Goal: Information Seeking & Learning: Learn about a topic

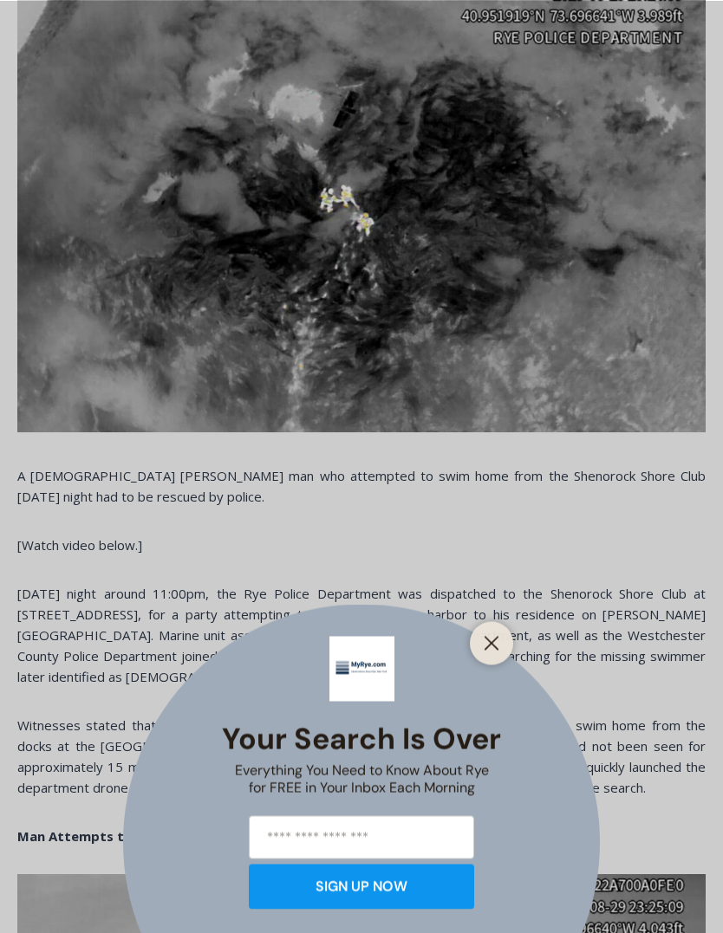
click at [496, 655] on button "Close" at bounding box center [491, 643] width 24 height 24
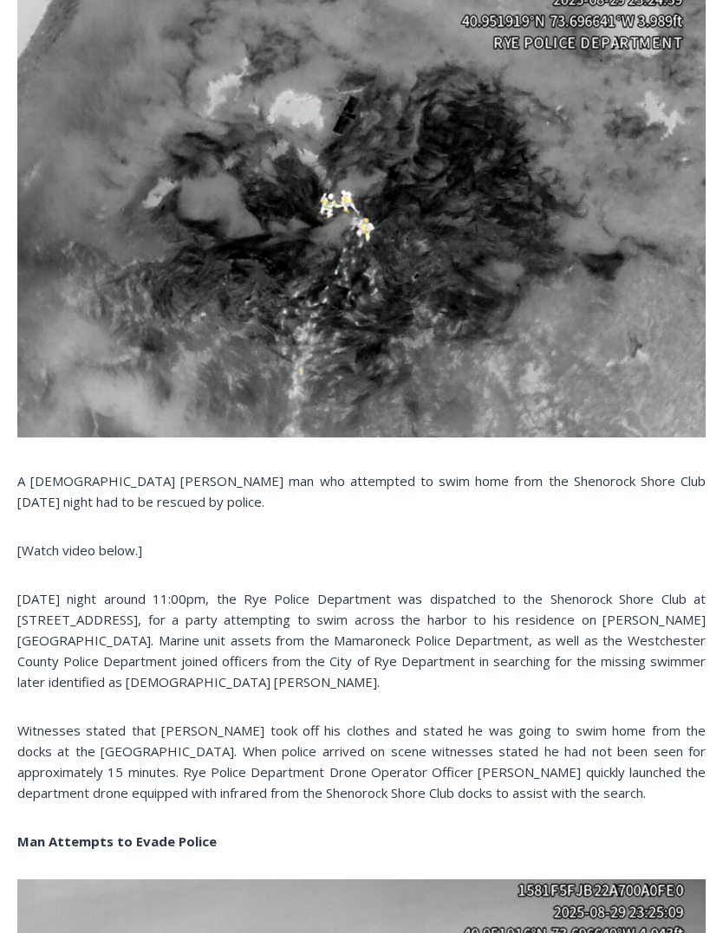
scroll to position [740, 0]
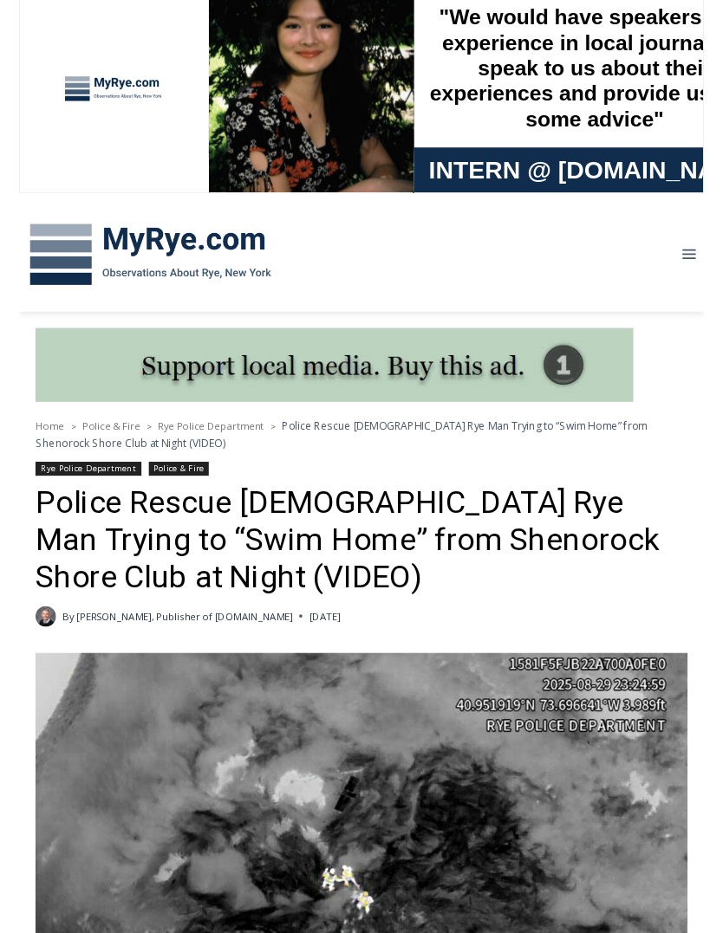
scroll to position [2183, 0]
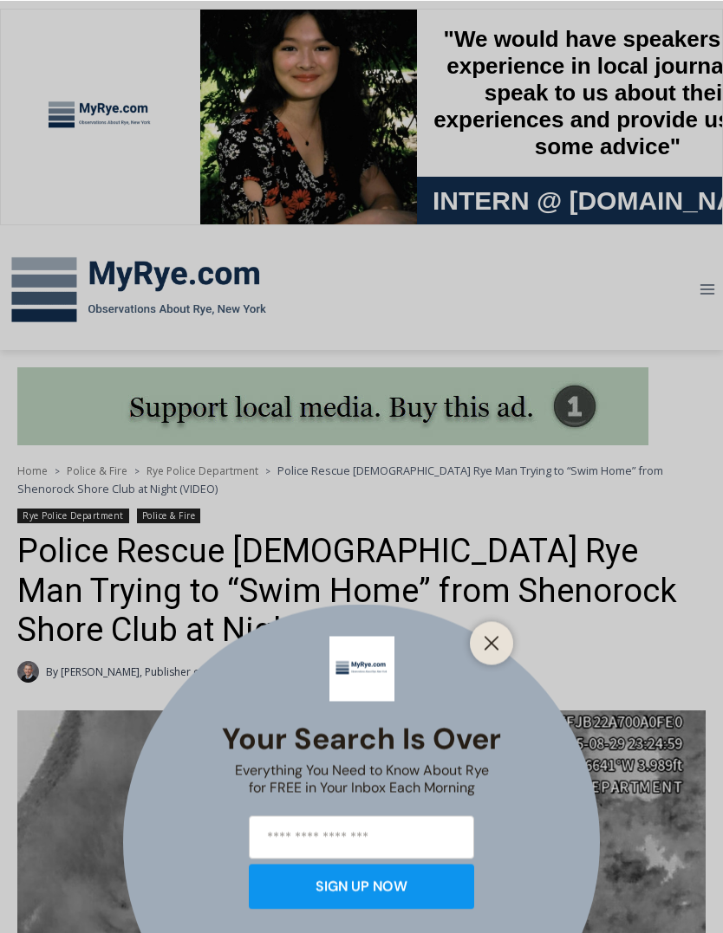
click at [510, 634] on div at bounding box center [491, 642] width 43 height 43
click at [491, 647] on icon "Close" at bounding box center [492, 643] width 16 height 16
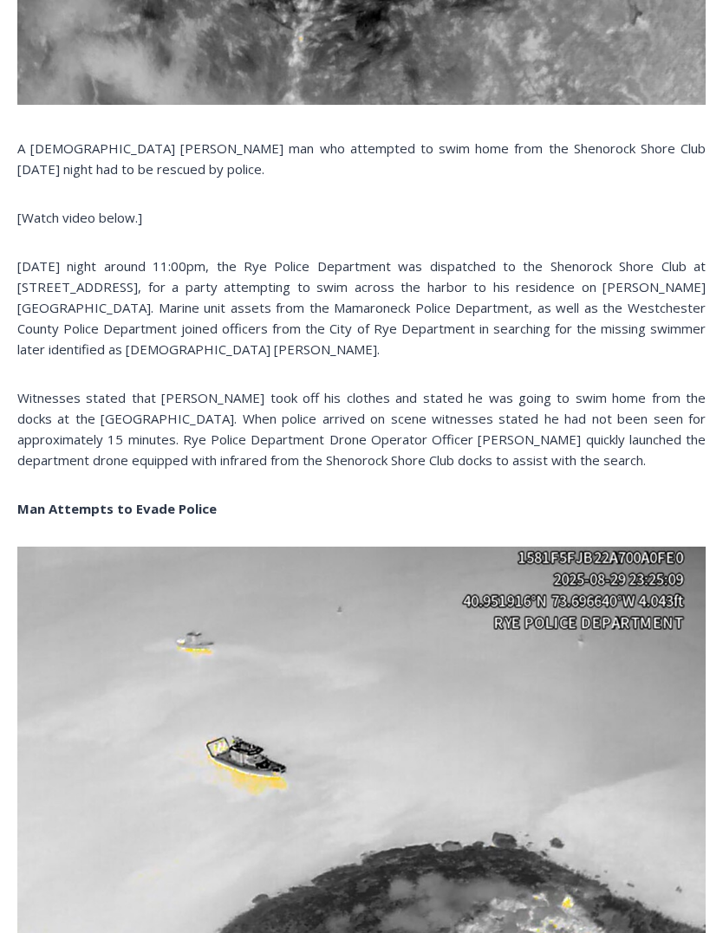
scroll to position [961, 0]
